Goal: Answer question/provide support

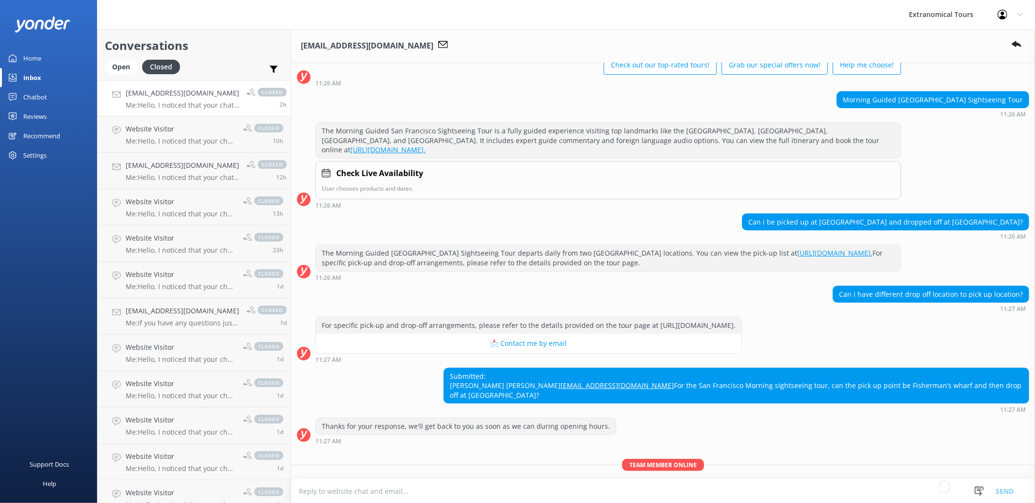
scroll to position [57, 0]
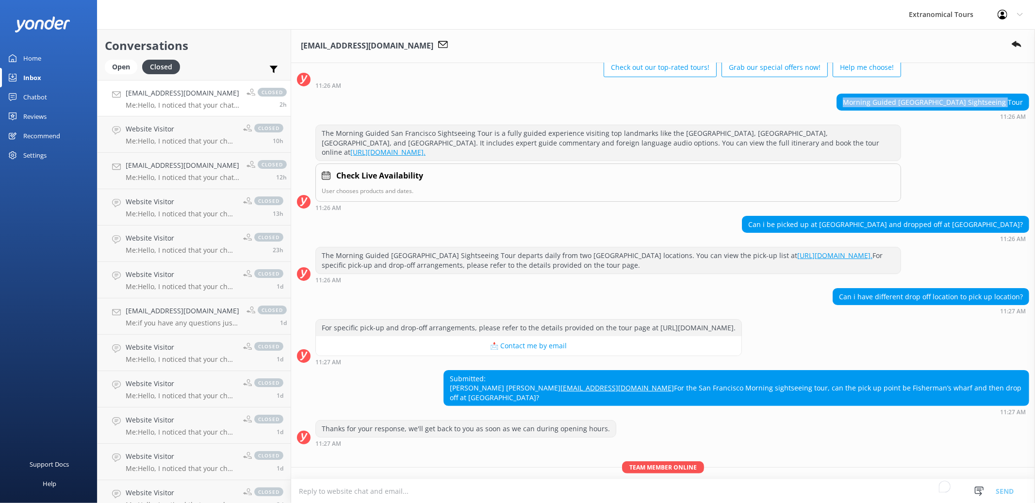
drag, startPoint x: 864, startPoint y: 101, endPoint x: 1013, endPoint y: 101, distance: 149.4
click at [1013, 101] on div "Morning Guided [GEOGRAPHIC_DATA] Sightseeing Tour" at bounding box center [933, 102] width 192 height 16
copy div "Morning Guided [GEOGRAPHIC_DATA] Sightseeing Tour"
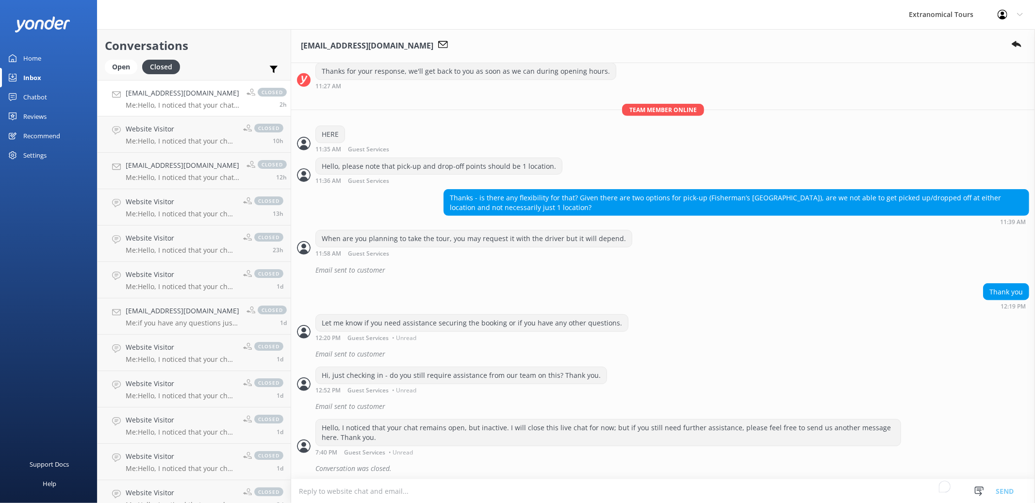
scroll to position [427, 0]
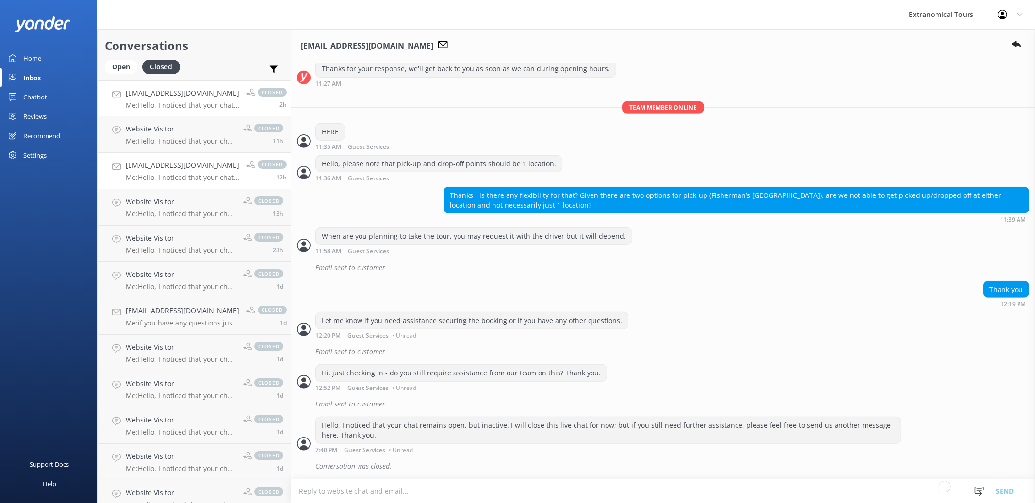
click at [167, 175] on p "Me: Hello, I noticed that your chat remains open, but inactive. I will close th…" at bounding box center [183, 177] width 114 height 9
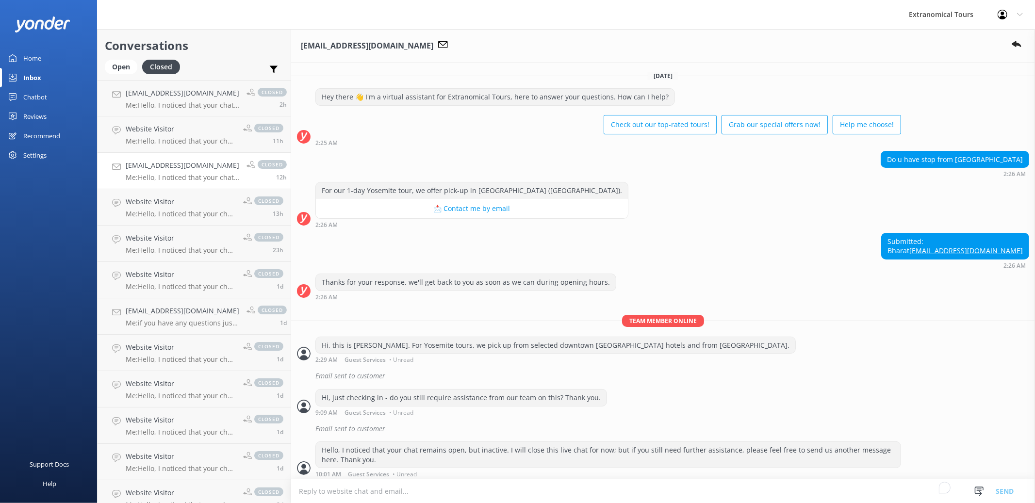
scroll to position [55, 0]
